Goal: Task Accomplishment & Management: Use online tool/utility

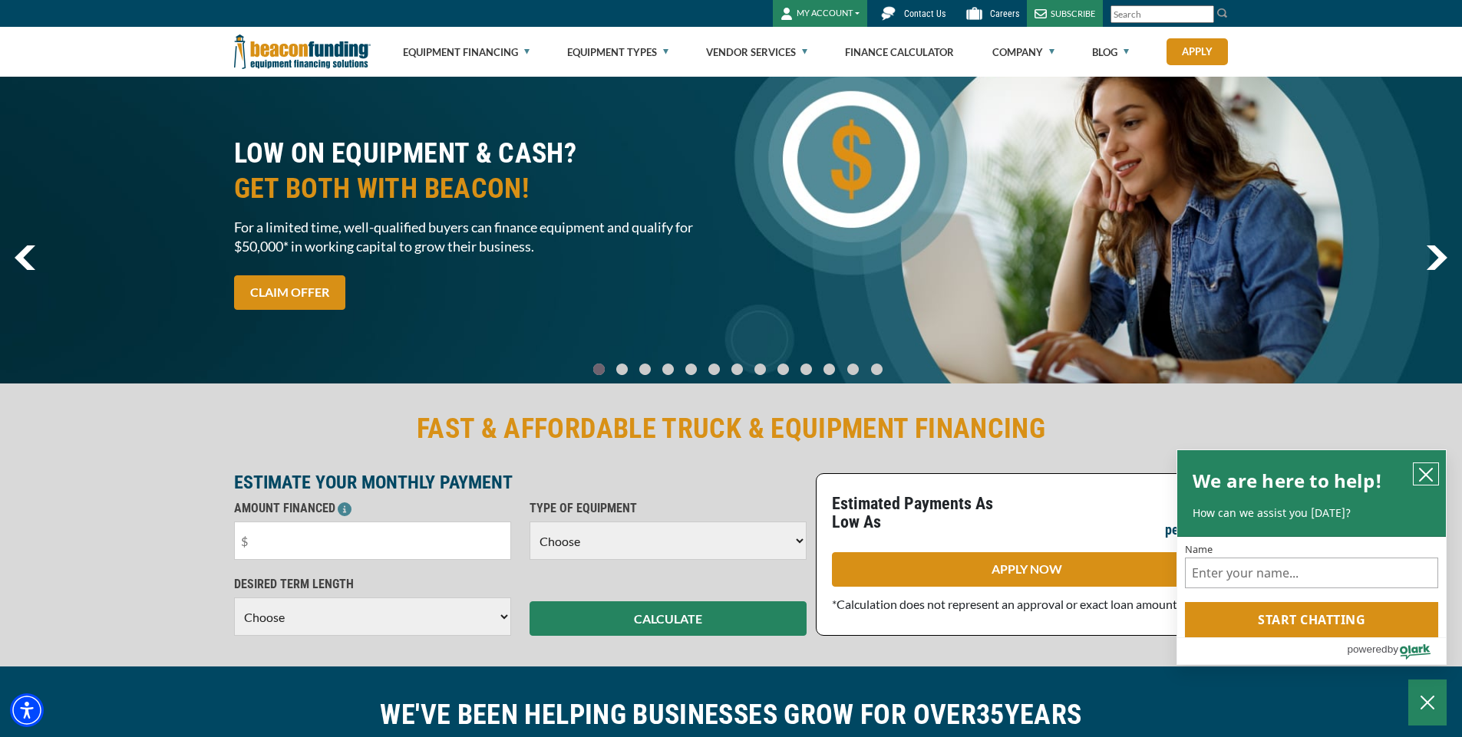
click at [1419, 479] on icon "close chatbox" at bounding box center [1425, 474] width 15 height 15
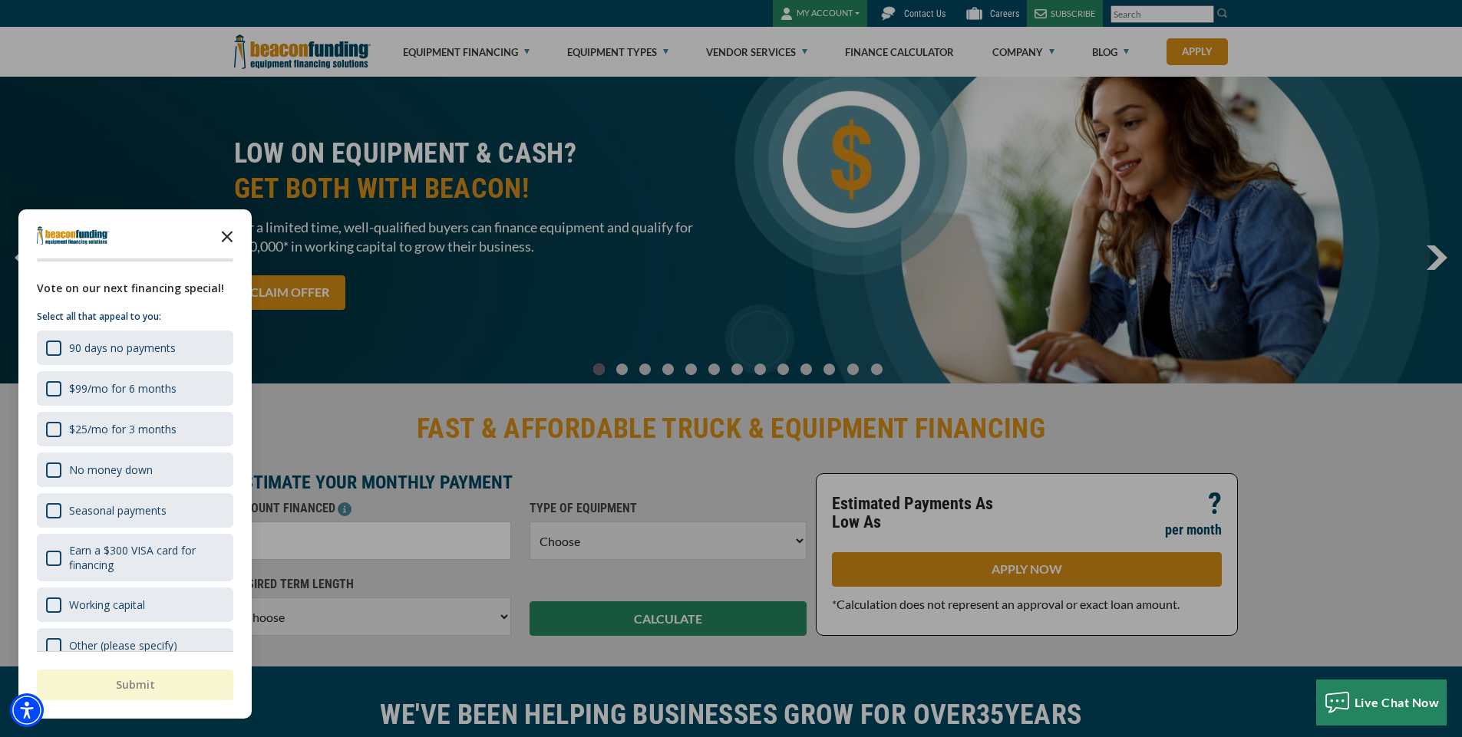
click at [222, 236] on icon "Close the survey" at bounding box center [227, 235] width 31 height 31
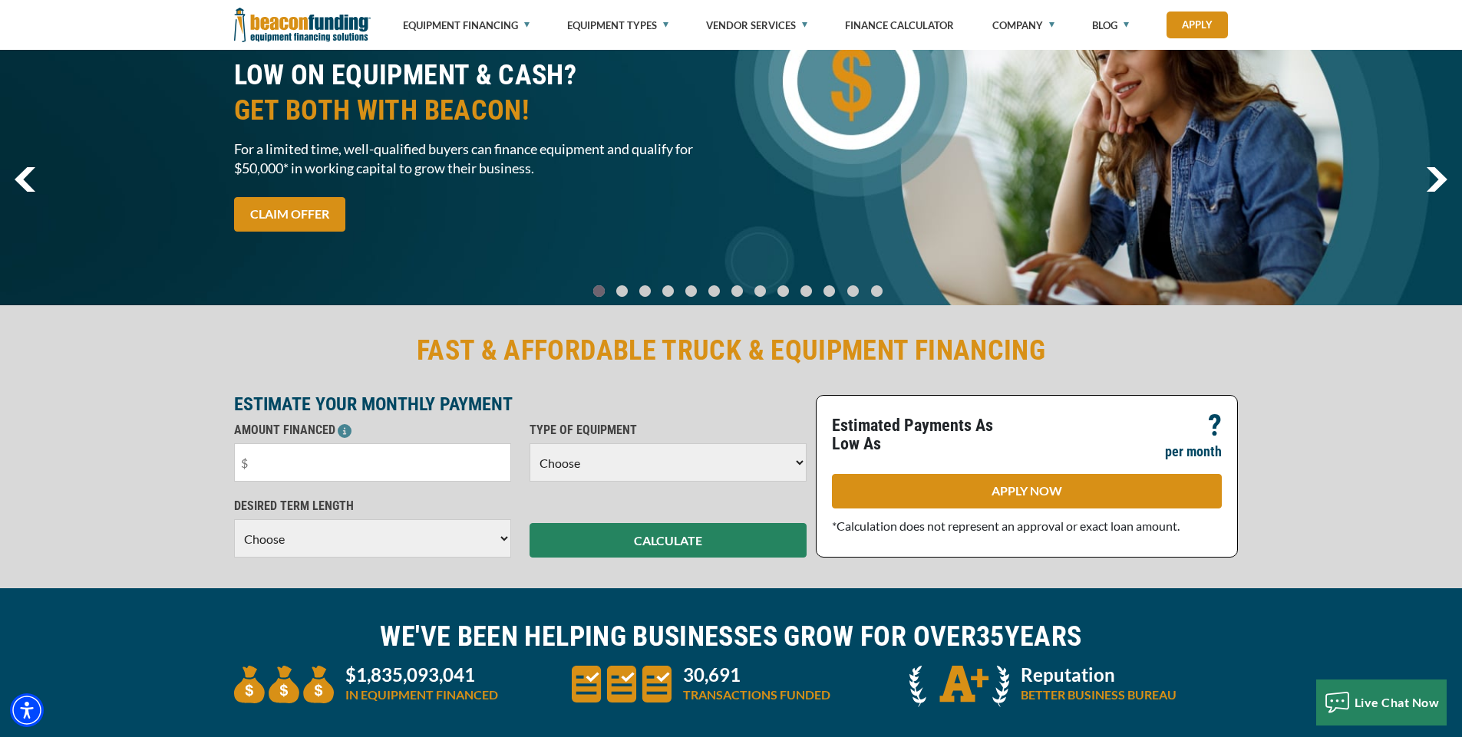
scroll to position [153, 0]
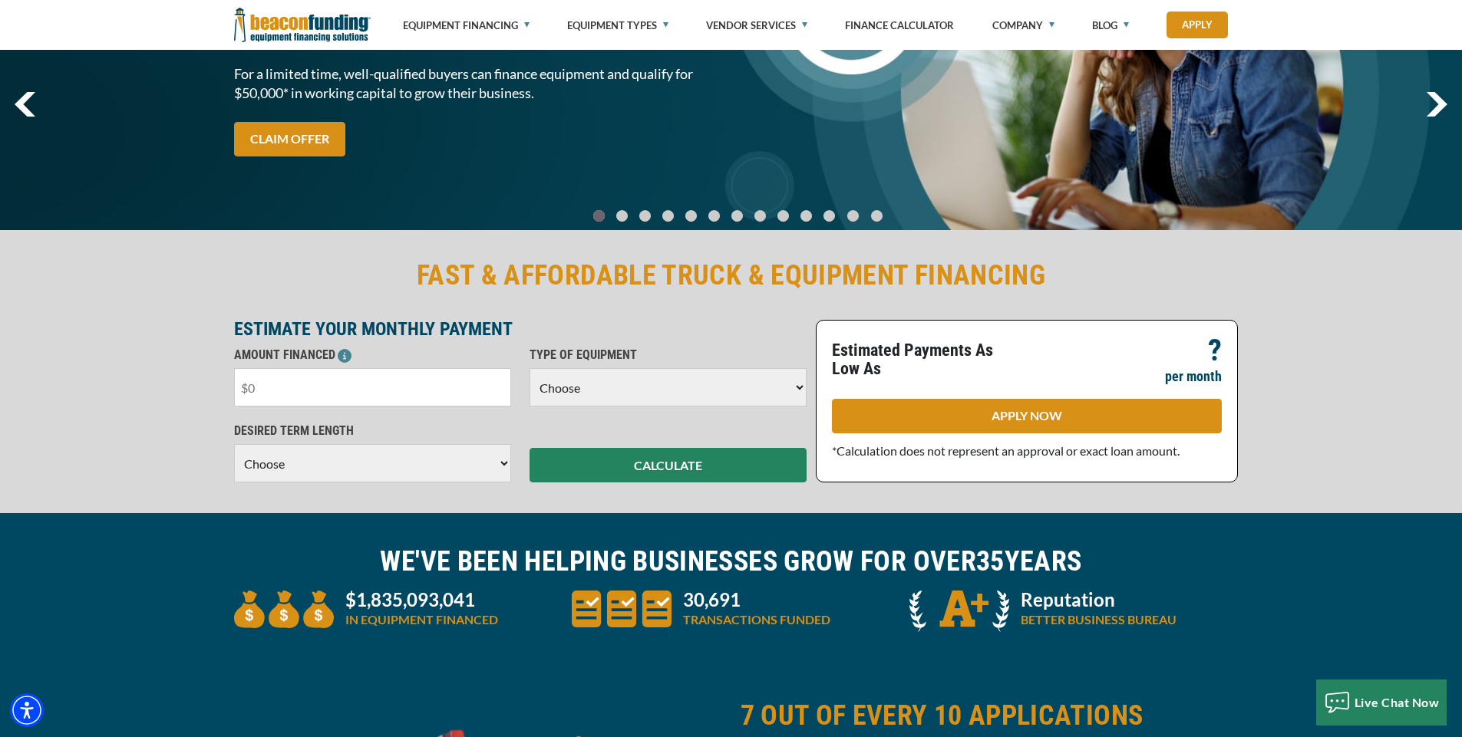
click at [308, 398] on input "text" at bounding box center [372, 387] width 277 height 38
type input "$40,000"
click at [619, 399] on select "Choose Backhoe Boom/Bucket Truck Chipper Commercial Mower Crane DTG/DTF Printin…" at bounding box center [667, 387] width 277 height 38
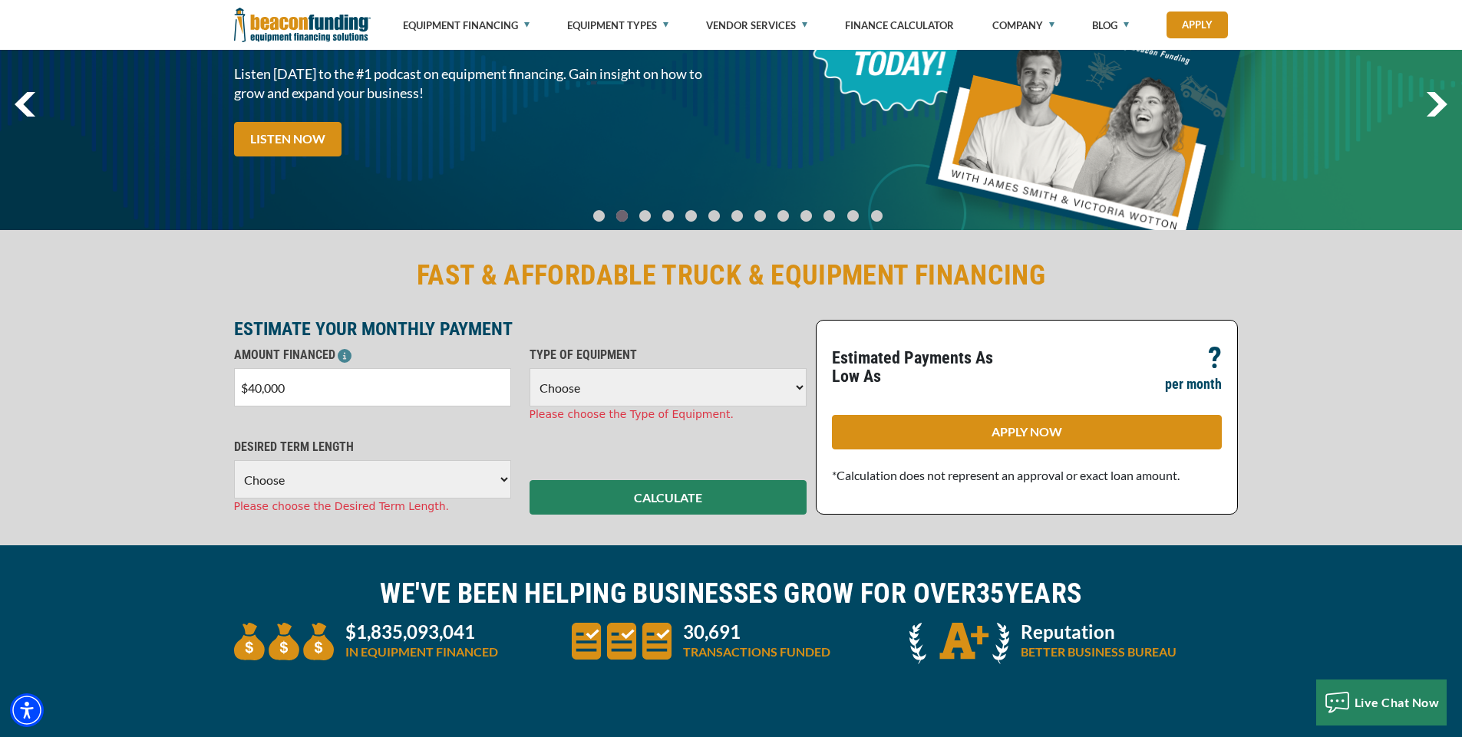
select select "23"
click at [529, 368] on select "Choose Backhoe Boom/Bucket Truck Chipper Commercial Mower Crane DTG/DTF Printin…" at bounding box center [667, 387] width 277 height 38
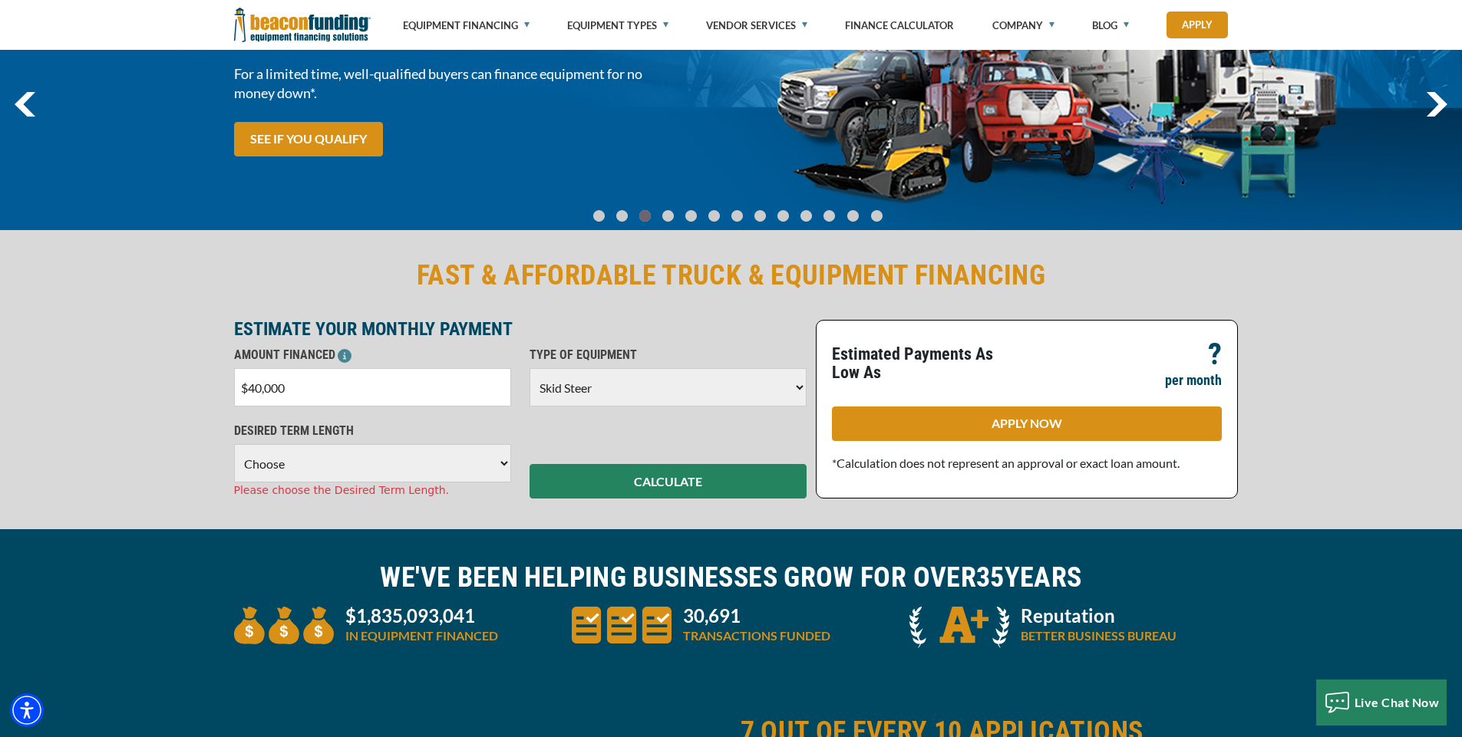
click at [279, 476] on select "Choose 36 Months 48 Months 60 Months" at bounding box center [372, 463] width 277 height 38
select select "60"
click at [234, 444] on select "Choose 36 Months 48 Months 60 Months" at bounding box center [372, 463] width 277 height 38
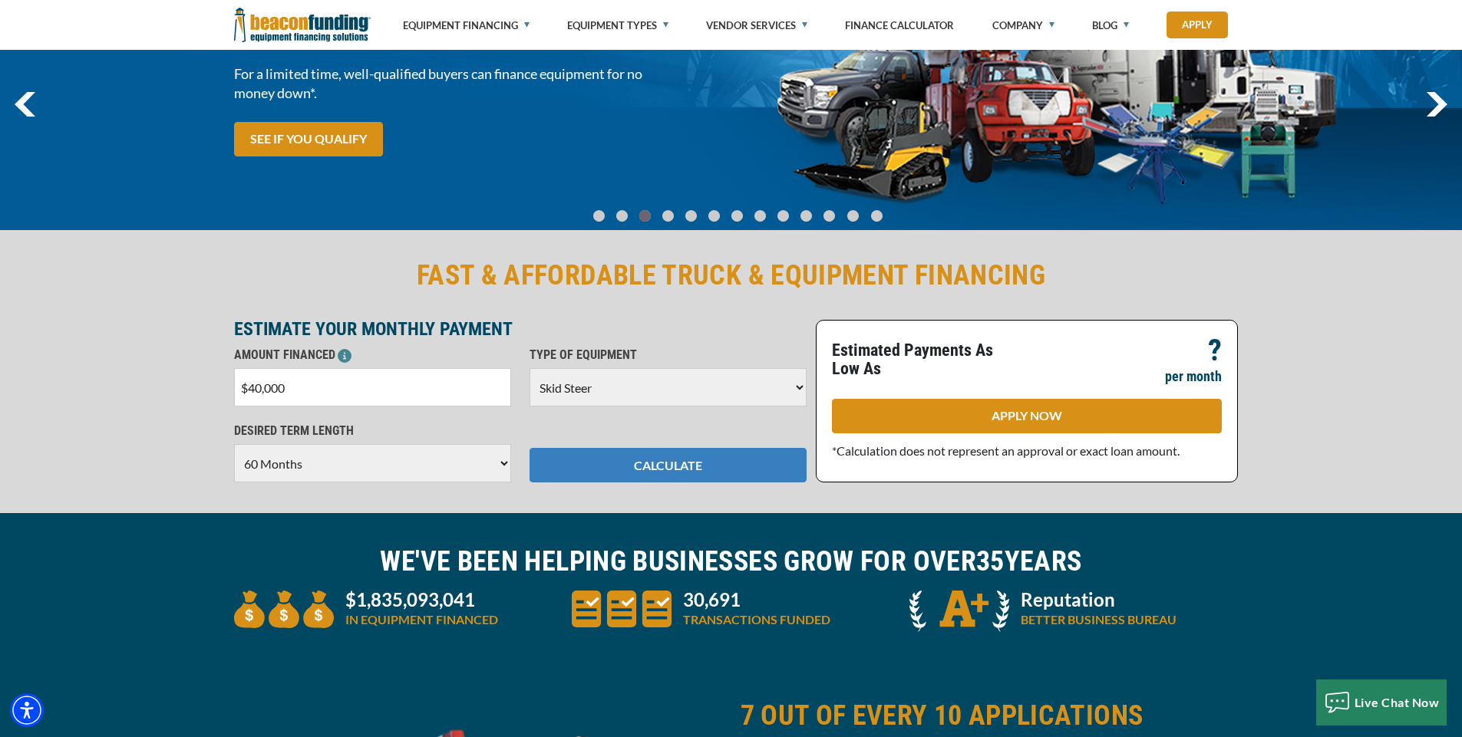
click at [710, 472] on button "CALCULATE" at bounding box center [667, 465] width 277 height 35
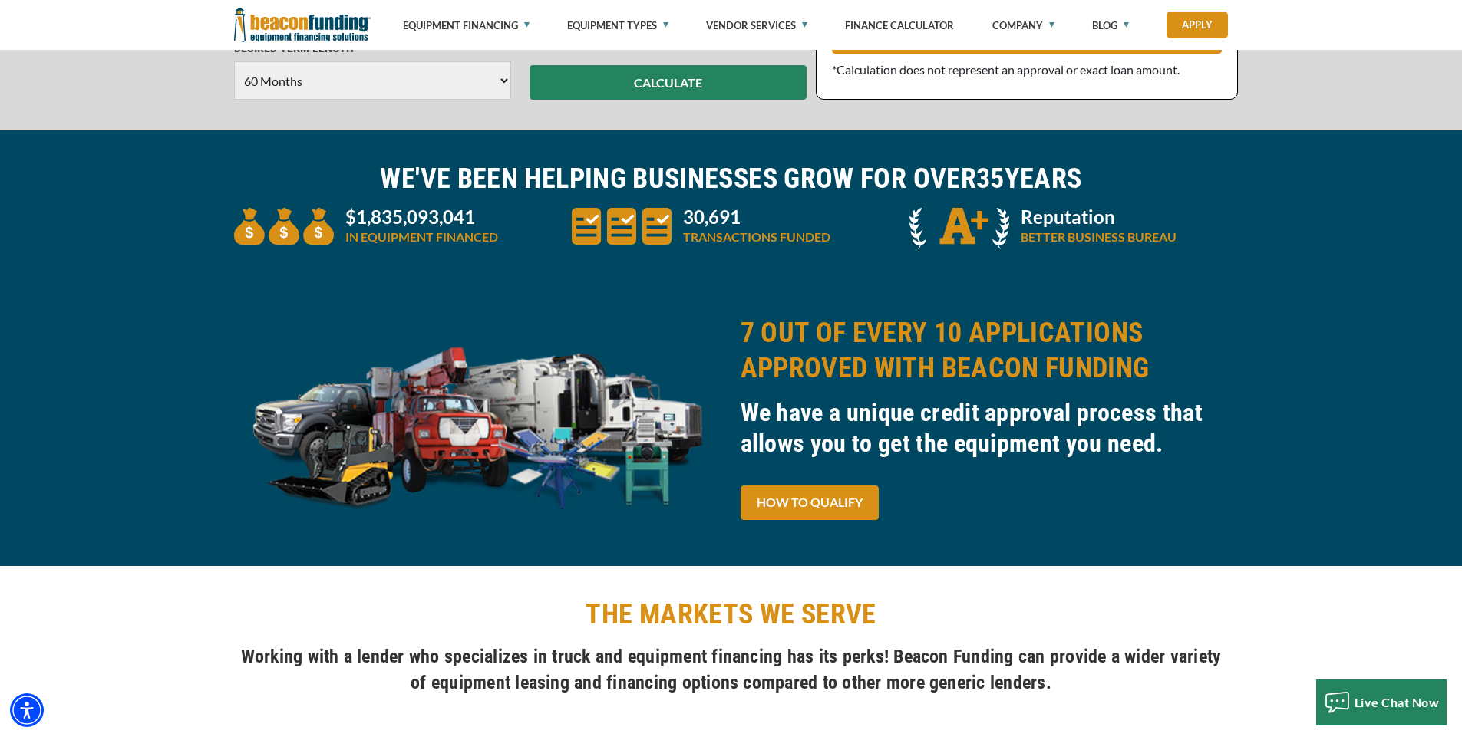
scroll to position [537, 0]
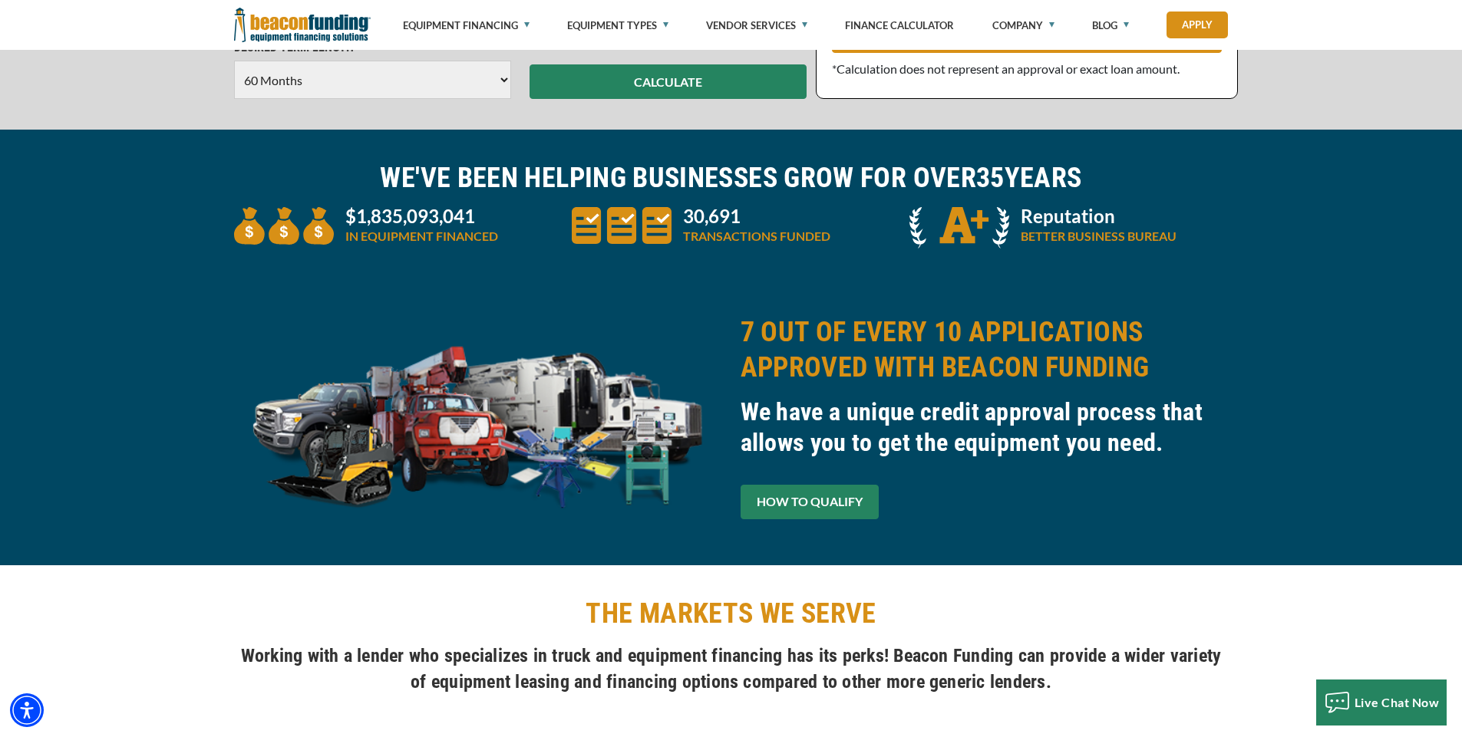
click at [810, 504] on link "HOW TO QUALIFY" at bounding box center [810, 502] width 138 height 35
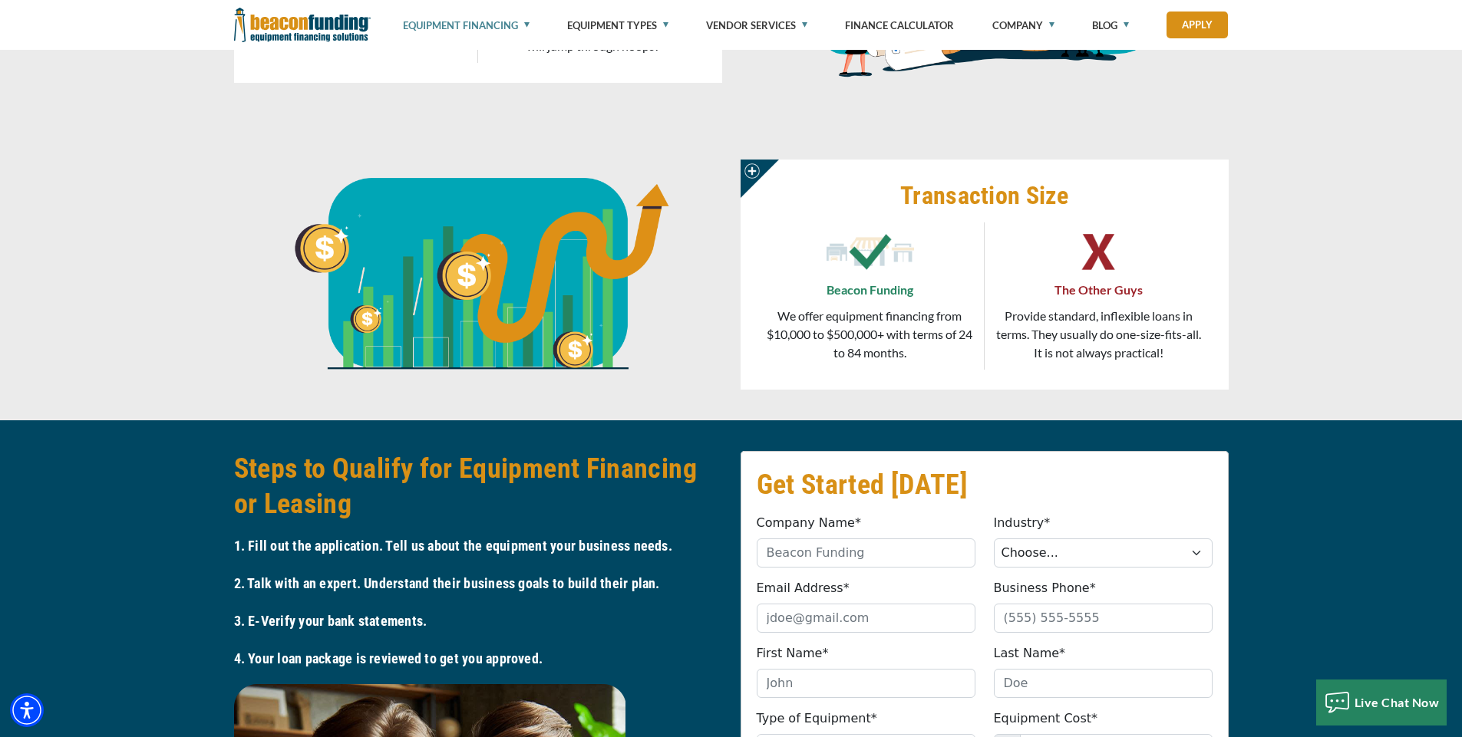
scroll to position [2456, 0]
